Goal: Task Accomplishment & Management: Use online tool/utility

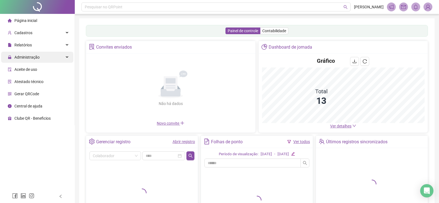
click at [60, 58] on div "Administração" at bounding box center [37, 57] width 72 height 11
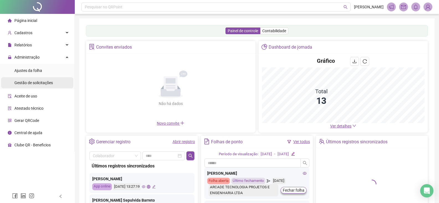
click at [48, 78] on div "Gestão de solicitações" at bounding box center [33, 82] width 39 height 11
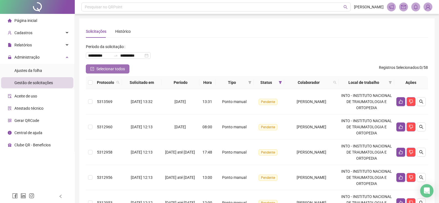
click at [120, 68] on span "Selecionar todos" at bounding box center [110, 69] width 29 height 6
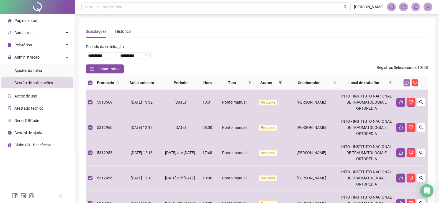
click at [408, 83] on icon "like" at bounding box center [407, 83] width 4 height 4
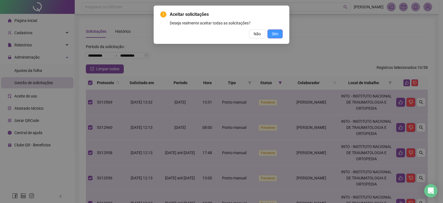
click at [272, 30] on button "Sim" at bounding box center [275, 33] width 15 height 9
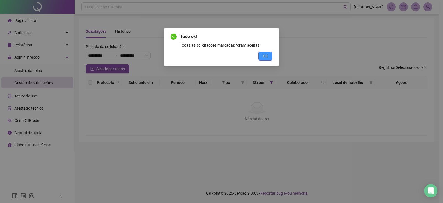
click at [267, 57] on span "OK" at bounding box center [265, 56] width 5 height 6
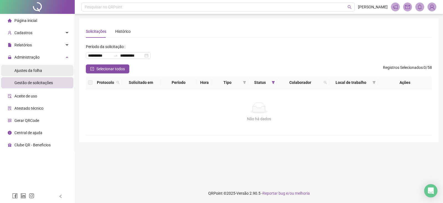
click at [58, 71] on li "Ajustes da folha" at bounding box center [37, 70] width 72 height 11
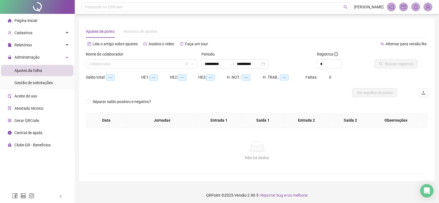
type input "**********"
click at [124, 63] on input "search" at bounding box center [138, 64] width 99 height 8
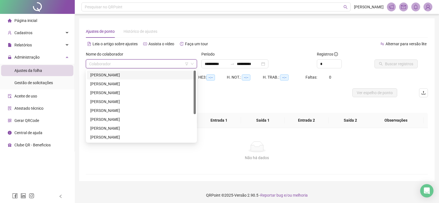
click at [126, 74] on div "[PERSON_NAME]" at bounding box center [141, 75] width 102 height 6
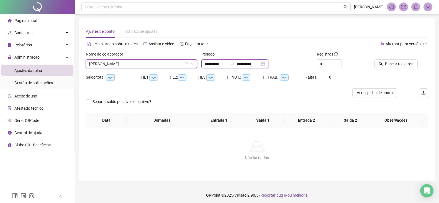
click at [215, 64] on input "**********" at bounding box center [216, 64] width 23 height 6
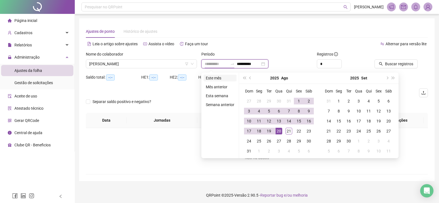
type input "**********"
click at [220, 79] on li "Este mês" at bounding box center [220, 78] width 33 height 7
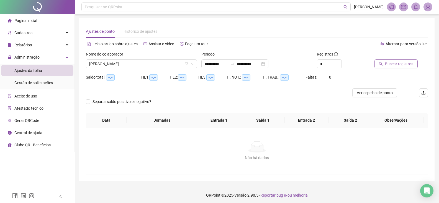
click at [390, 64] on span "Buscar registros" at bounding box center [399, 64] width 28 height 6
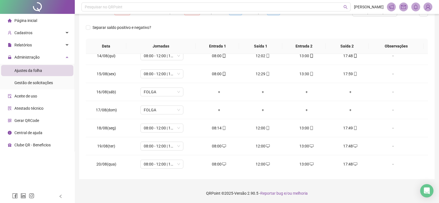
scroll to position [260, 0]
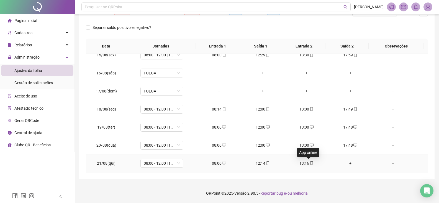
click at [310, 164] on icon "mobile" at bounding box center [312, 163] width 4 height 4
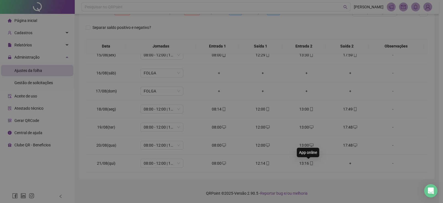
type input "**********"
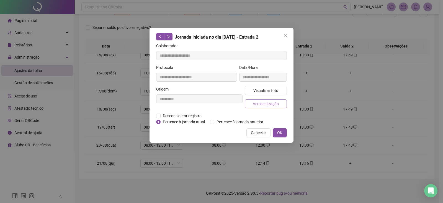
click at [283, 102] on button "Ver localização" at bounding box center [266, 103] width 42 height 9
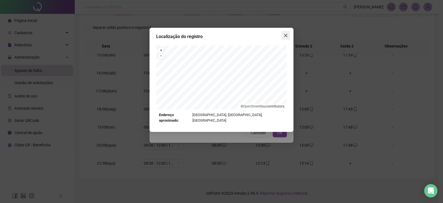
click at [287, 33] on button "Close" at bounding box center [286, 35] width 9 height 9
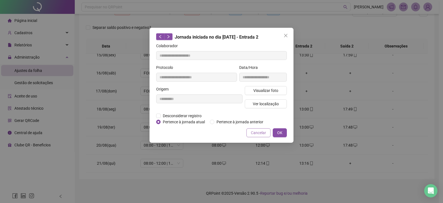
click at [260, 130] on span "Cancelar" at bounding box center [258, 132] width 15 height 6
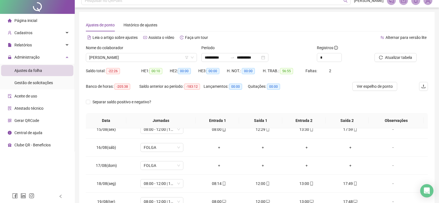
scroll to position [0, 0]
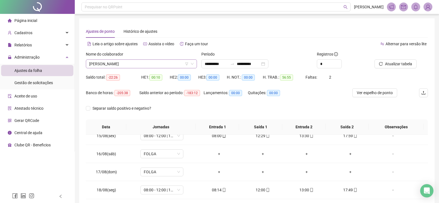
click at [163, 63] on span "[PERSON_NAME]" at bounding box center [141, 64] width 104 height 8
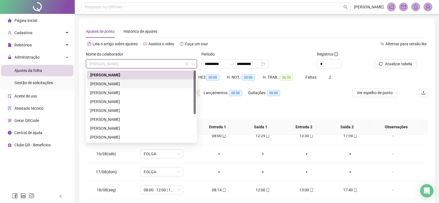
click at [152, 82] on div "[PERSON_NAME]" at bounding box center [141, 84] width 102 height 6
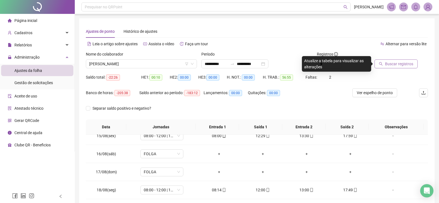
click at [408, 63] on span "Buscar registros" at bounding box center [399, 64] width 28 height 6
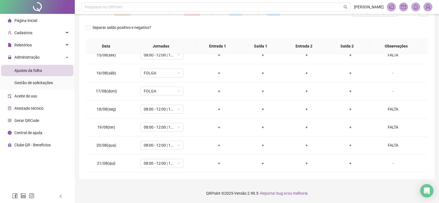
scroll to position [11, 0]
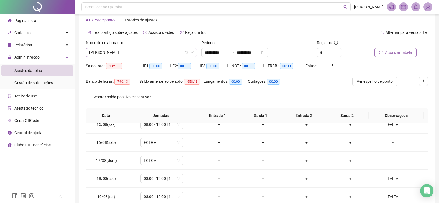
click at [130, 48] on span "[PERSON_NAME]" at bounding box center [141, 52] width 104 height 8
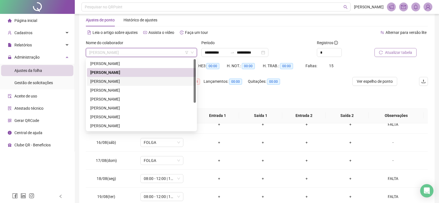
click at [124, 80] on div "[PERSON_NAME]" at bounding box center [141, 81] width 102 height 6
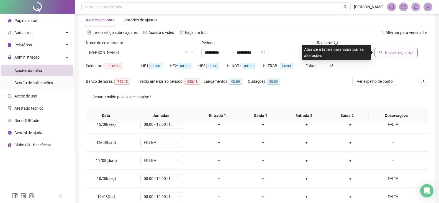
click at [394, 52] on span "Buscar registros" at bounding box center [399, 52] width 28 height 6
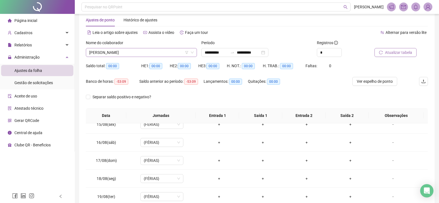
click at [146, 52] on span "[PERSON_NAME]" at bounding box center [141, 52] width 104 height 8
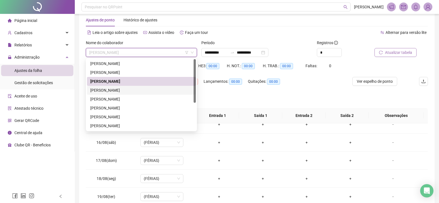
click at [148, 90] on div "[PERSON_NAME]" at bounding box center [141, 90] width 102 height 6
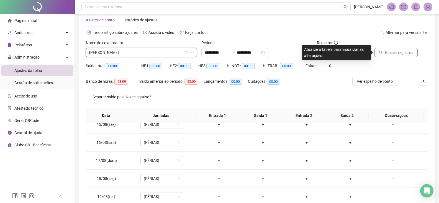
click at [392, 52] on span "Buscar registros" at bounding box center [399, 52] width 28 height 6
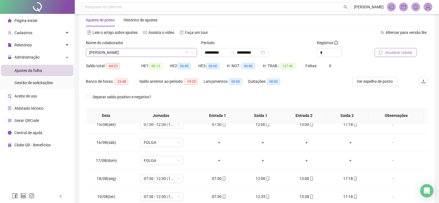
click at [129, 51] on span "[PERSON_NAME]" at bounding box center [141, 52] width 104 height 8
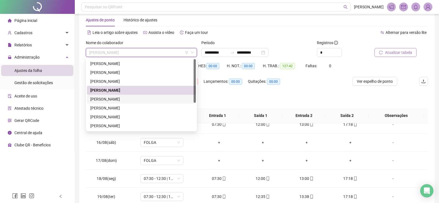
click at [123, 99] on div "[PERSON_NAME]" at bounding box center [141, 99] width 102 height 6
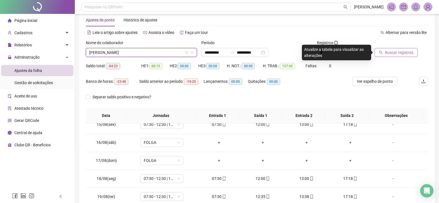
click at [394, 56] on button "Buscar registros" at bounding box center [396, 52] width 43 height 9
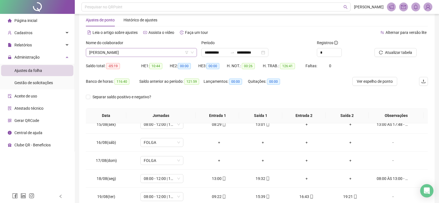
click at [160, 53] on span "[PERSON_NAME]" at bounding box center [141, 52] width 104 height 8
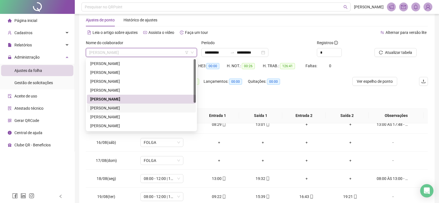
click at [151, 106] on div "[PERSON_NAME]" at bounding box center [141, 108] width 102 height 6
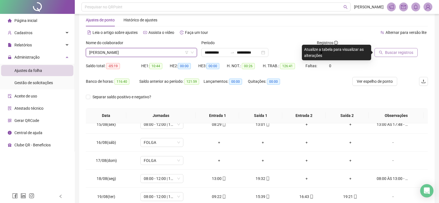
click at [396, 56] on button "Buscar registros" at bounding box center [396, 52] width 43 height 9
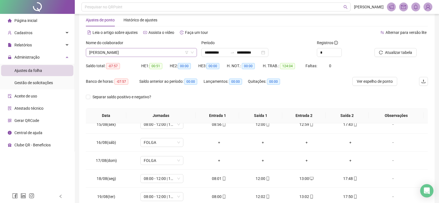
click at [161, 51] on span "[PERSON_NAME]" at bounding box center [141, 52] width 104 height 8
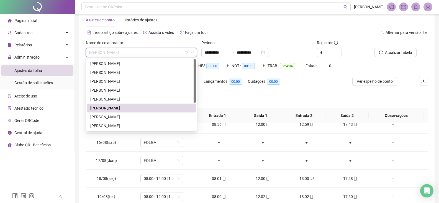
click at [159, 53] on span "[PERSON_NAME]" at bounding box center [141, 52] width 104 height 8
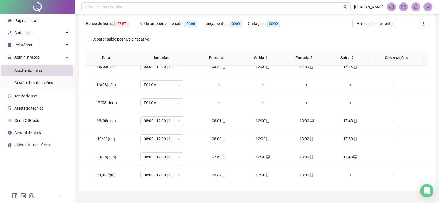
scroll to position [81, 0]
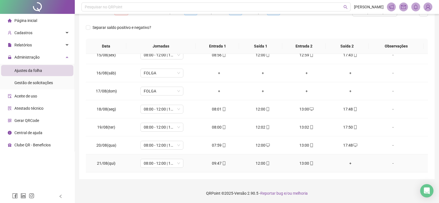
click at [222, 161] on icon "mobile" at bounding box center [224, 163] width 4 height 4
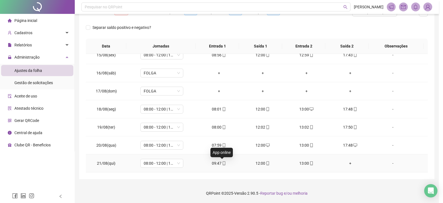
type input "**********"
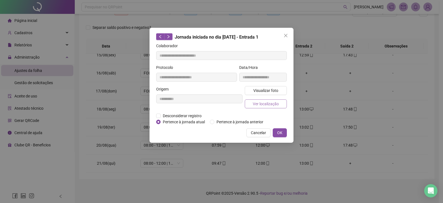
click at [260, 106] on span "Ver localização" at bounding box center [266, 104] width 26 height 6
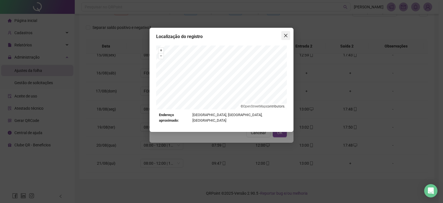
click at [286, 37] on icon "close" at bounding box center [286, 35] width 4 height 4
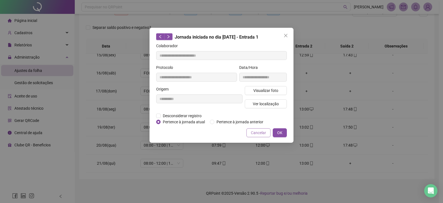
click at [267, 134] on button "Cancelar" at bounding box center [259, 132] width 24 height 9
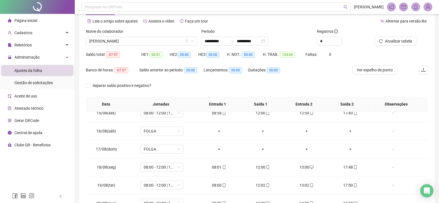
scroll to position [11, 0]
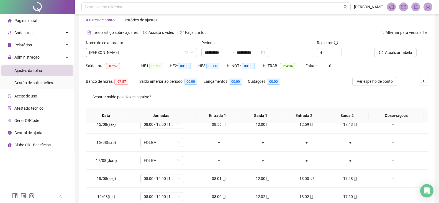
click at [171, 51] on span "[PERSON_NAME]" at bounding box center [141, 52] width 104 height 8
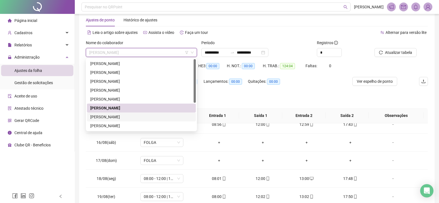
click at [133, 117] on div "[PERSON_NAME]" at bounding box center [141, 117] width 102 height 6
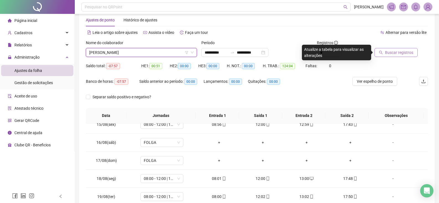
click at [399, 53] on span "Buscar registros" at bounding box center [399, 52] width 28 height 6
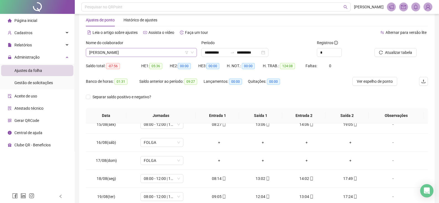
click at [177, 51] on span "[PERSON_NAME]" at bounding box center [141, 52] width 104 height 8
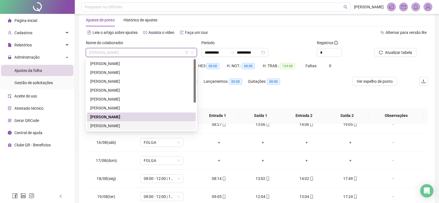
click at [136, 125] on div "[PERSON_NAME]" at bounding box center [141, 125] width 102 height 6
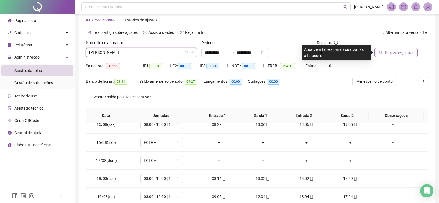
click at [404, 53] on span "Buscar registros" at bounding box center [399, 52] width 28 height 6
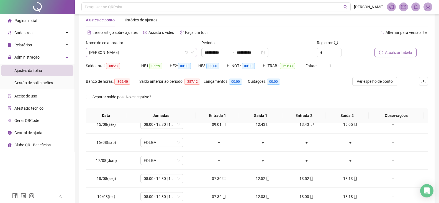
click at [155, 50] on span "[PERSON_NAME]" at bounding box center [141, 52] width 104 height 8
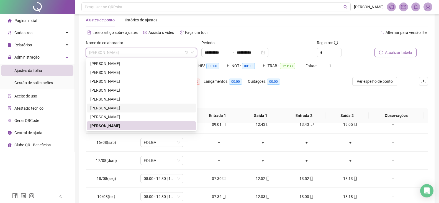
scroll to position [44, 0]
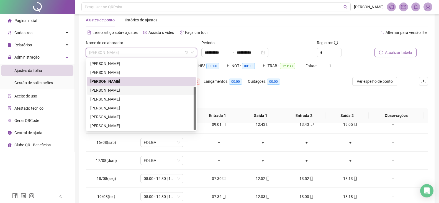
click at [142, 89] on div "[PERSON_NAME]" at bounding box center [141, 90] width 102 height 6
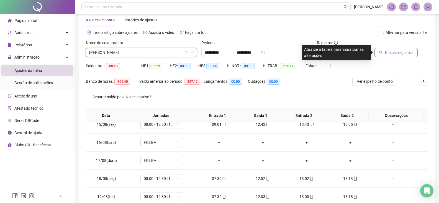
click at [406, 52] on span "Buscar registros" at bounding box center [399, 52] width 28 height 6
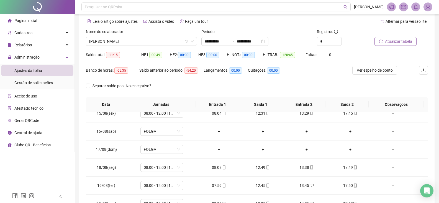
scroll to position [11, 0]
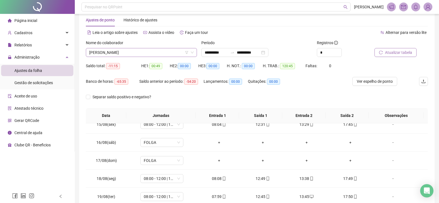
click at [145, 50] on span "[PERSON_NAME]" at bounding box center [141, 52] width 104 height 8
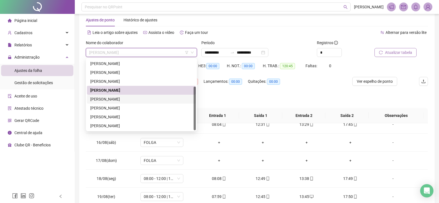
click at [123, 100] on div "[PERSON_NAME]" at bounding box center [141, 99] width 102 height 6
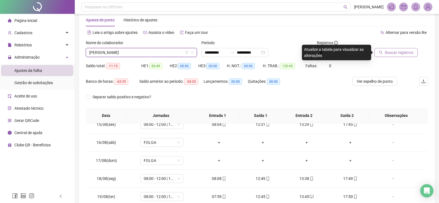
click at [395, 53] on span "Buscar registros" at bounding box center [399, 52] width 28 height 6
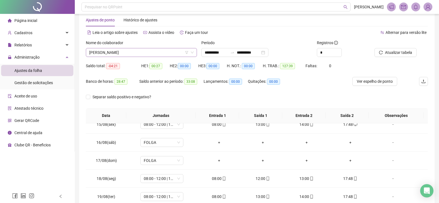
click at [169, 55] on span "[PERSON_NAME]" at bounding box center [141, 52] width 104 height 8
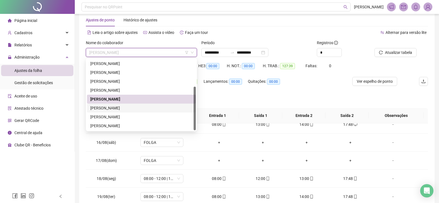
click at [123, 107] on div "[PERSON_NAME]" at bounding box center [141, 108] width 102 height 6
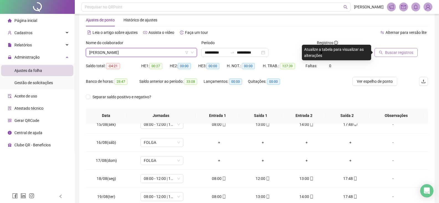
click at [387, 55] on button "Buscar registros" at bounding box center [396, 52] width 43 height 9
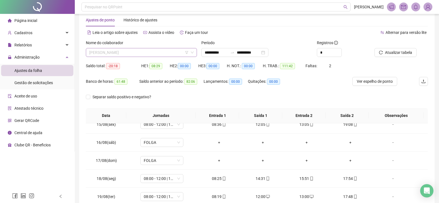
click at [164, 53] on span "[PERSON_NAME]" at bounding box center [141, 52] width 104 height 8
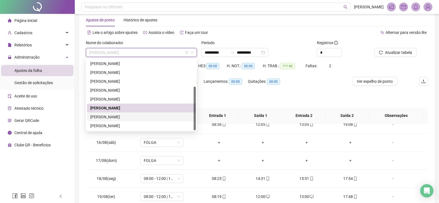
click at [132, 115] on div "[PERSON_NAME]" at bounding box center [141, 117] width 102 height 6
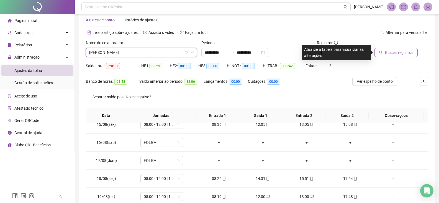
click at [396, 56] on button "Buscar registros" at bounding box center [396, 52] width 43 height 9
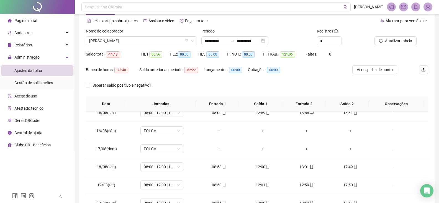
scroll to position [0, 0]
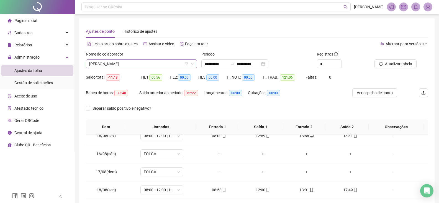
click at [150, 62] on span "[PERSON_NAME]" at bounding box center [141, 64] width 104 height 8
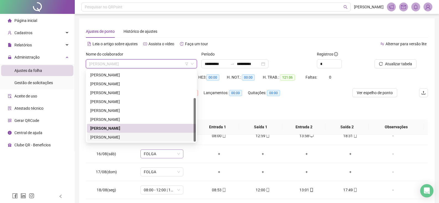
scroll to position [81, 0]
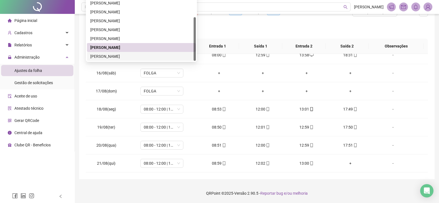
click at [153, 58] on div "[PERSON_NAME]" at bounding box center [141, 56] width 102 height 6
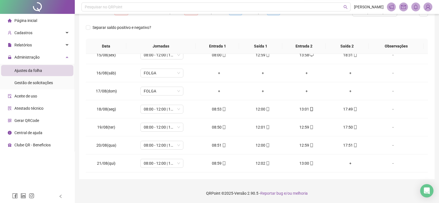
scroll to position [11, 0]
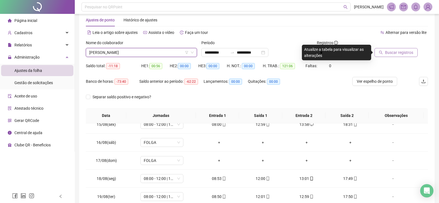
click at [399, 53] on span "Buscar registros" at bounding box center [399, 52] width 28 height 6
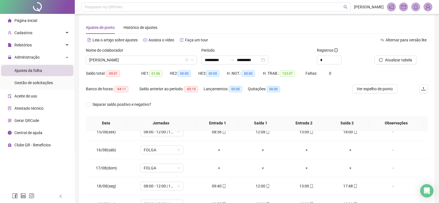
scroll to position [0, 0]
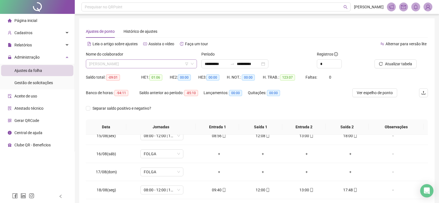
click at [173, 65] on span "[PERSON_NAME]" at bounding box center [141, 64] width 104 height 8
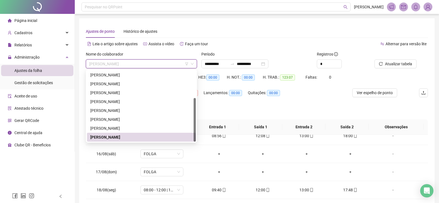
click at [173, 138] on div "[PERSON_NAME]" at bounding box center [141, 137] width 102 height 6
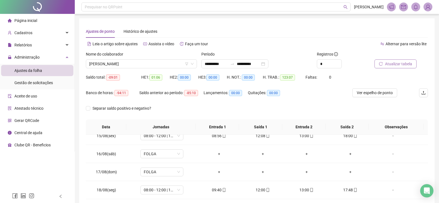
click at [391, 61] on span "Atualizar tabela" at bounding box center [398, 64] width 27 height 6
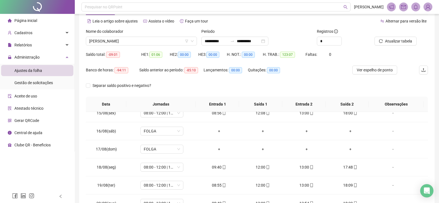
scroll to position [11, 0]
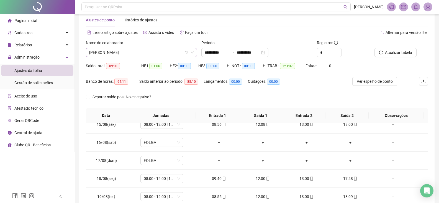
click at [170, 53] on span "[PERSON_NAME]" at bounding box center [141, 52] width 104 height 8
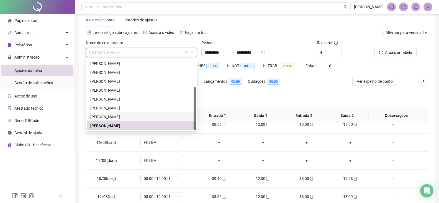
click at [144, 118] on div "[PERSON_NAME]" at bounding box center [141, 117] width 102 height 6
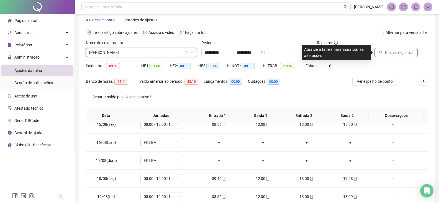
click at [397, 51] on span "Buscar registros" at bounding box center [399, 52] width 28 height 6
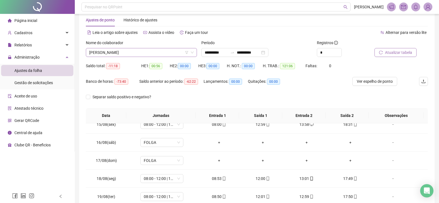
click at [154, 53] on span "[PERSON_NAME]" at bounding box center [141, 52] width 104 height 8
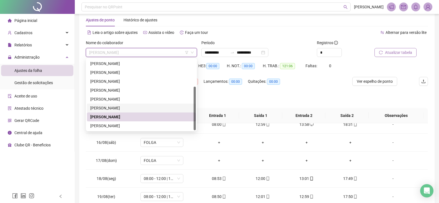
click at [135, 108] on div "[PERSON_NAME]" at bounding box center [141, 108] width 102 height 6
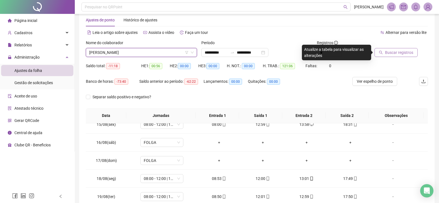
click at [398, 52] on span "Buscar registros" at bounding box center [399, 52] width 28 height 6
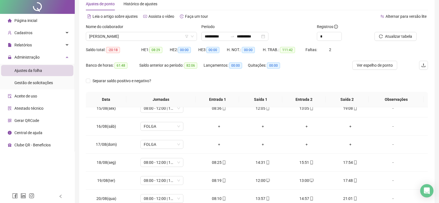
scroll to position [0, 0]
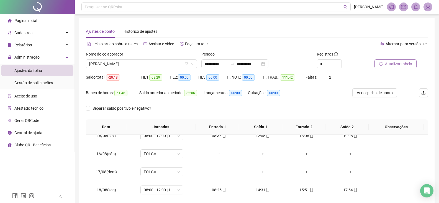
click at [394, 65] on span "Atualizar tabela" at bounding box center [398, 64] width 27 height 6
click at [152, 62] on span "[PERSON_NAME]" at bounding box center [141, 64] width 104 height 8
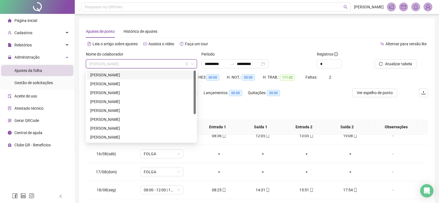
click at [159, 76] on div "[PERSON_NAME]" at bounding box center [141, 75] width 102 height 6
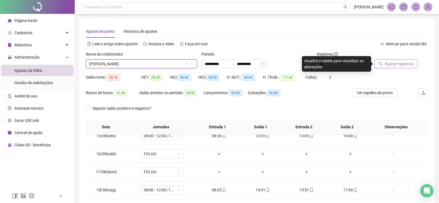
click at [397, 63] on span "Buscar registros" at bounding box center [399, 64] width 28 height 6
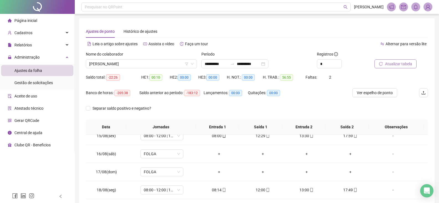
click at [395, 65] on span "Atualizar tabela" at bounding box center [398, 64] width 27 height 6
click at [150, 67] on span "[PERSON_NAME]" at bounding box center [141, 64] width 104 height 8
